Goal: Information Seeking & Learning: Find specific fact

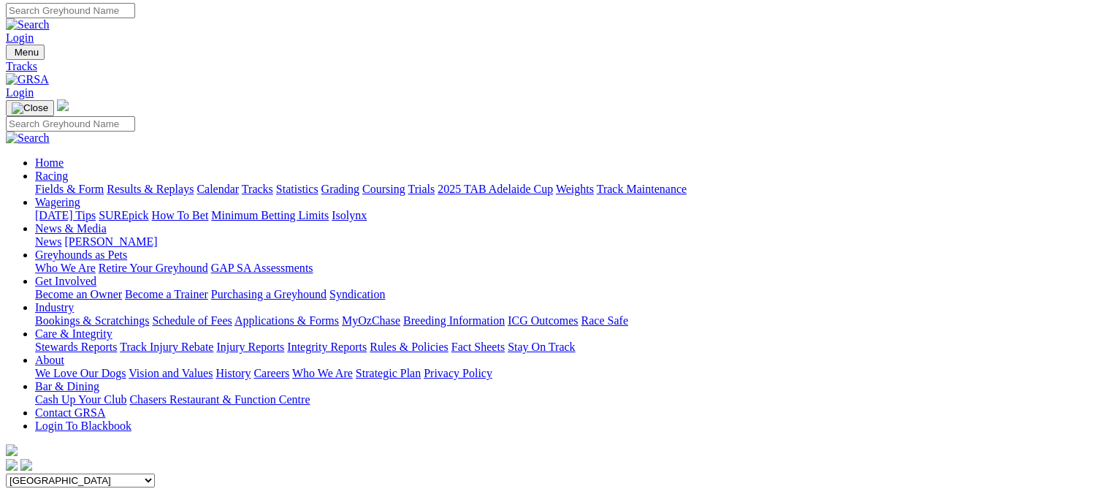
scroll to position [0, 48]
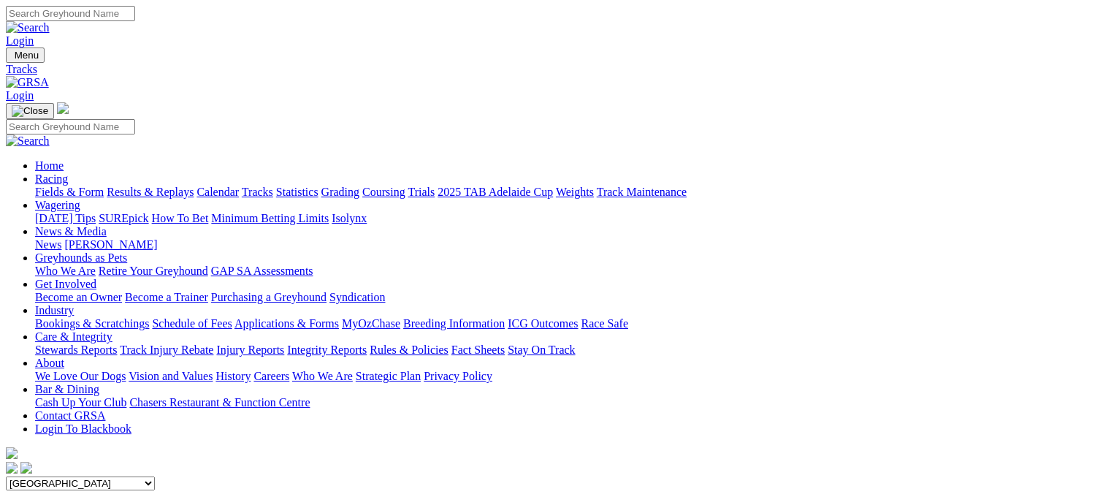
click at [239, 186] on link "Calendar" at bounding box center [218, 192] width 42 height 12
click at [191, 186] on link "Results & Replays" at bounding box center [150, 192] width 87 height 12
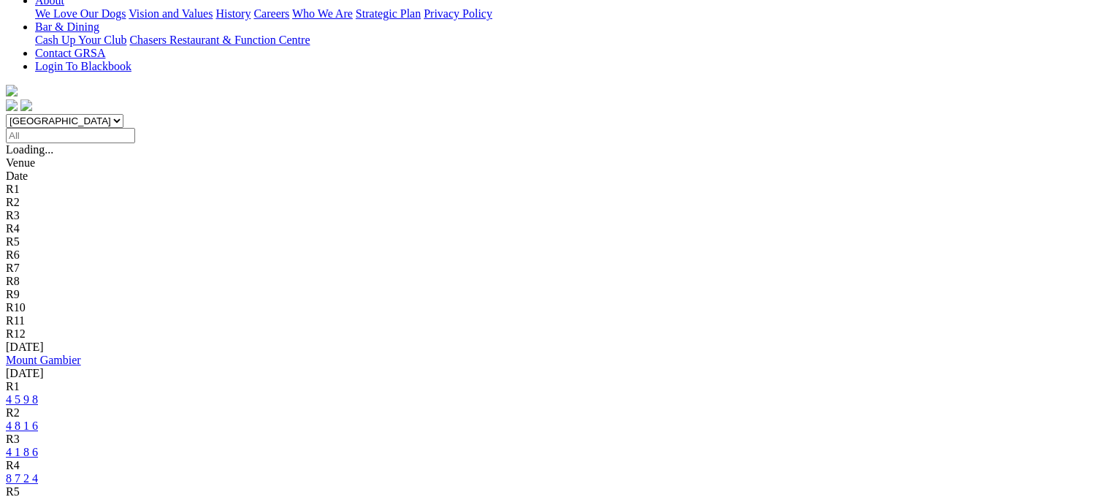
scroll to position [362, 18]
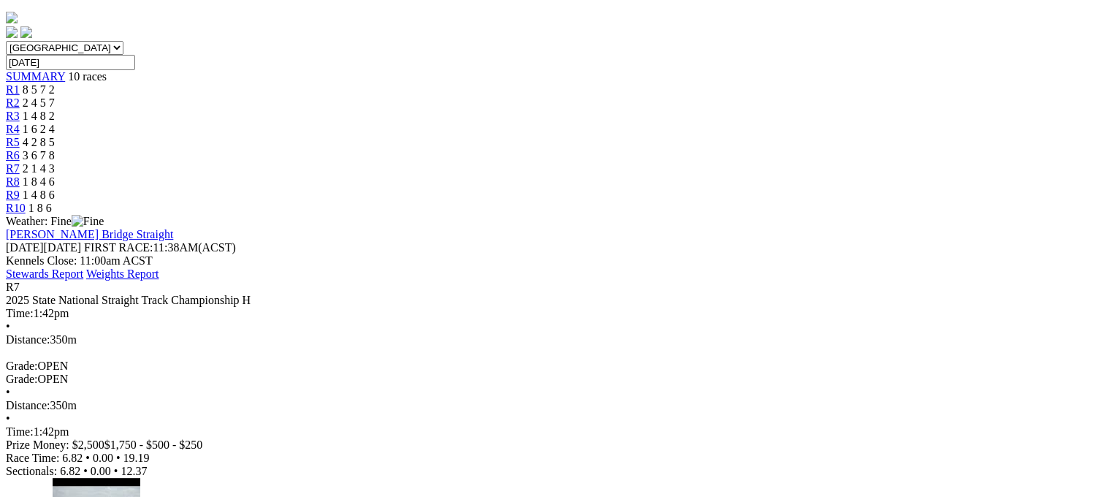
scroll to position [327, 0]
